Goal: Transaction & Acquisition: Purchase product/service

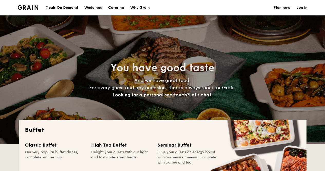
select select
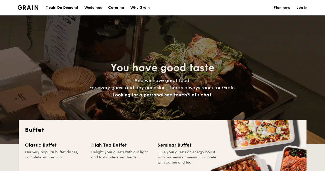
click at [120, 11] on h1 "Catering" at bounding box center [116, 7] width 16 height 15
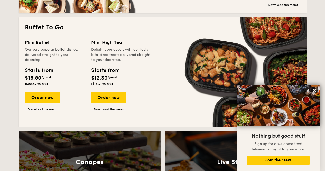
scroll to position [234, 0]
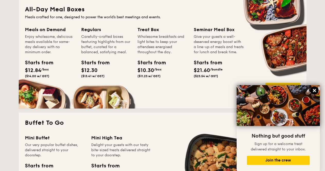
click at [316, 91] on icon at bounding box center [314, 90] width 5 height 5
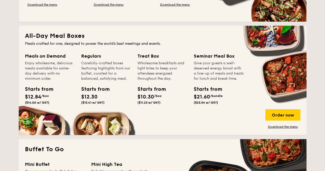
scroll to position [207, 0]
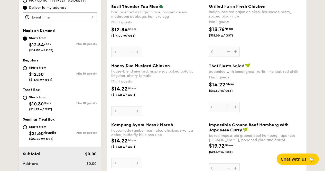
scroll to position [173, 0]
click at [40, 43] on span "$12.84" at bounding box center [36, 45] width 15 height 6
click at [27, 40] on input "Starts from $12.84 /box ($14.00 w/ GST) Min 10 guests" at bounding box center [25, 38] width 4 height 4
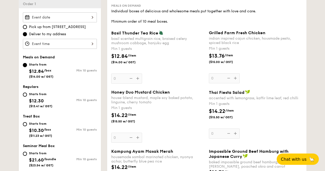
scroll to position [145, 0]
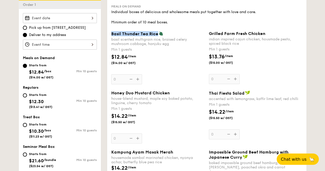
drag, startPoint x: 111, startPoint y: 34, endPoint x: 158, endPoint y: 34, distance: 47.2
click at [158, 34] on div "Basil Thunder Tea Rice basil scented multigrain rice, braised celery mushroom c…" at bounding box center [158, 57] width 98 height 53
copy span "Basil Thunder Tea Rice"
click at [159, 34] on img at bounding box center [161, 33] width 5 height 5
click at [142, 74] on input "0" at bounding box center [126, 79] width 31 height 10
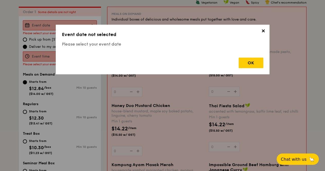
scroll to position [137, 0]
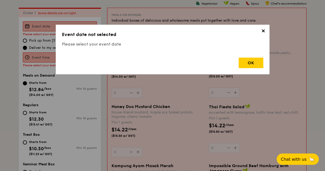
click at [263, 32] on span "✕" at bounding box center [262, 31] width 7 height 7
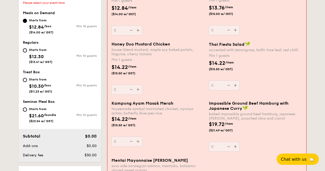
scroll to position [200, 0]
drag, startPoint x: 111, startPoint y: 102, endPoint x: 172, endPoint y: 102, distance: 61.1
click at [172, 102] on div "Kampung Ayam Masak Merah housemade sambal marinated chicken, nyonya achar, butt…" at bounding box center [157, 123] width 97 height 46
copy span "Kampung Ayam Masak Merah"
click at [172, 102] on span "Kampung Ayam Masak Merah" at bounding box center [142, 102] width 62 height 5
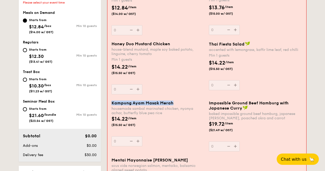
click at [142, 136] on input "0" at bounding box center [126, 141] width 31 height 10
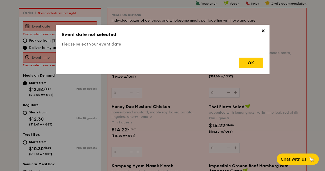
scroll to position [256, 0]
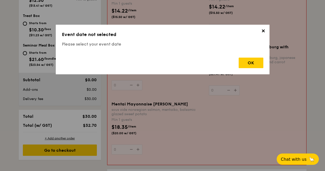
click at [263, 32] on span "✕" at bounding box center [262, 31] width 7 height 7
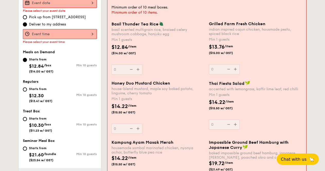
scroll to position [161, 0]
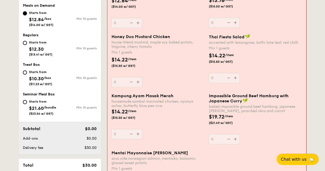
scroll to position [130, 0]
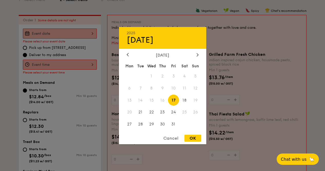
click at [89, 32] on div "2025 Oct 17 October 2025 Mon Tue Wed Thu Fri Sat Sun 1 2 3 4 5 6 7 8 9 10 11 12…" at bounding box center [60, 33] width 74 height 10
click at [200, 54] on div "October 2025" at bounding box center [162, 54] width 87 height 5
click at [199, 54] on div at bounding box center [197, 54] width 5 height 5
click at [185, 89] on span "8" at bounding box center [184, 87] width 11 height 11
click at [193, 136] on div "OK" at bounding box center [192, 137] width 17 height 7
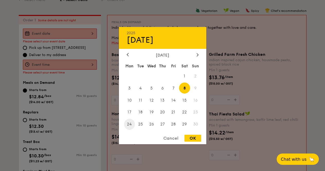
type input "Nov 08, 2025"
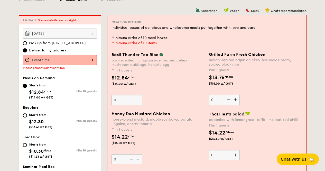
click at [70, 58] on div at bounding box center [60, 60] width 74 height 10
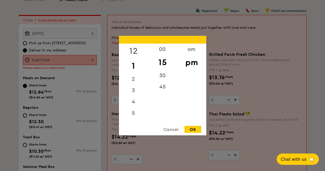
click at [133, 51] on div "12" at bounding box center [133, 50] width 29 height 15
click at [162, 49] on div "00" at bounding box center [162, 50] width 29 height 15
click at [198, 126] on div "OK" at bounding box center [192, 128] width 17 height 7
type input "12:00PM"
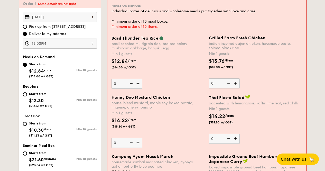
scroll to position [147, 0]
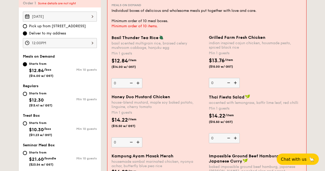
click at [138, 82] on img at bounding box center [138, 83] width 8 height 10
click at [138, 82] on input "0" at bounding box center [126, 83] width 31 height 10
click at [138, 82] on img at bounding box center [138, 83] width 8 height 10
click at [138, 82] on input "1" at bounding box center [126, 83] width 31 height 10
click at [138, 82] on img at bounding box center [138, 83] width 8 height 10
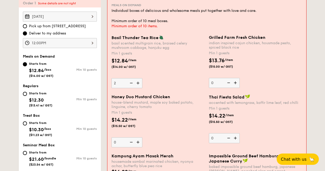
click at [138, 82] on input "2" at bounding box center [126, 83] width 31 height 10
click at [138, 82] on img at bounding box center [138, 83] width 8 height 10
click at [138, 82] on input "3" at bounding box center [126, 83] width 31 height 10
click at [138, 82] on img at bounding box center [138, 83] width 8 height 10
click at [138, 82] on input "4" at bounding box center [126, 83] width 31 height 10
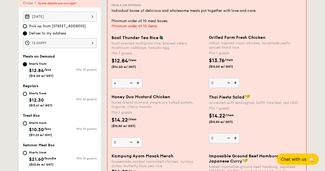
type input "5"
click at [119, 82] on input "5" at bounding box center [126, 83] width 31 height 10
type input "2"
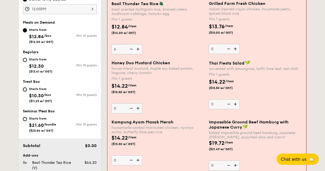
scroll to position [207, 0]
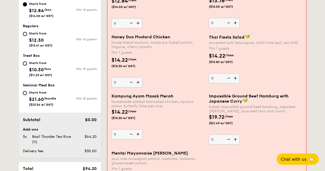
type input "6"
type input "20"
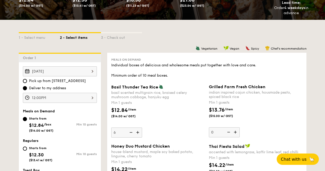
scroll to position [0, 0]
